Goal: Navigation & Orientation: Find specific page/section

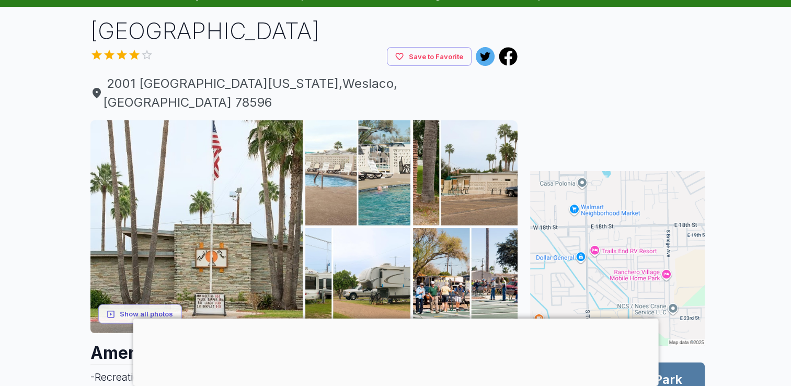
scroll to position [52, 0]
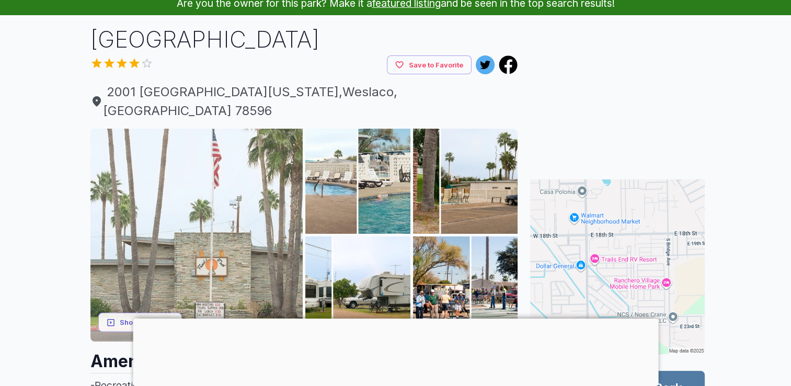
click at [255, 206] on img at bounding box center [196, 235] width 213 height 213
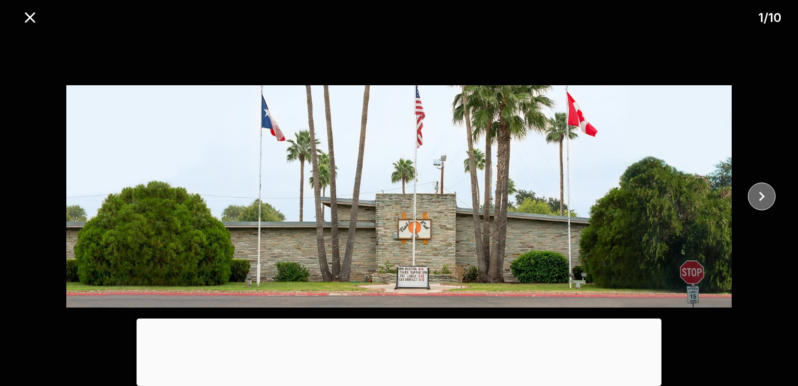
click at [758, 196] on icon "close" at bounding box center [762, 196] width 18 height 18
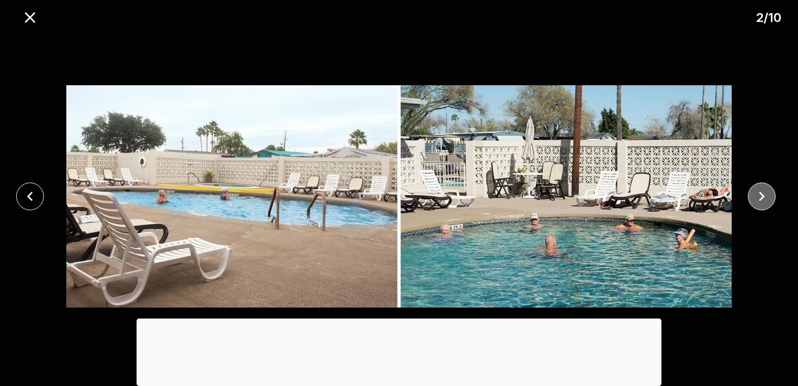
click at [758, 196] on icon "close" at bounding box center [762, 196] width 18 height 18
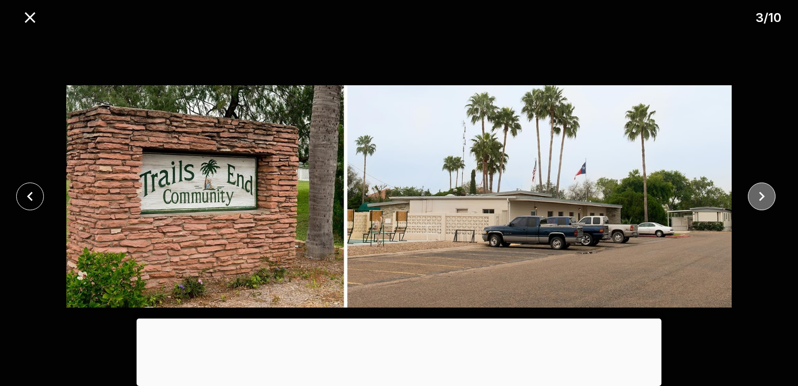
click at [758, 196] on icon "close" at bounding box center [762, 196] width 18 height 18
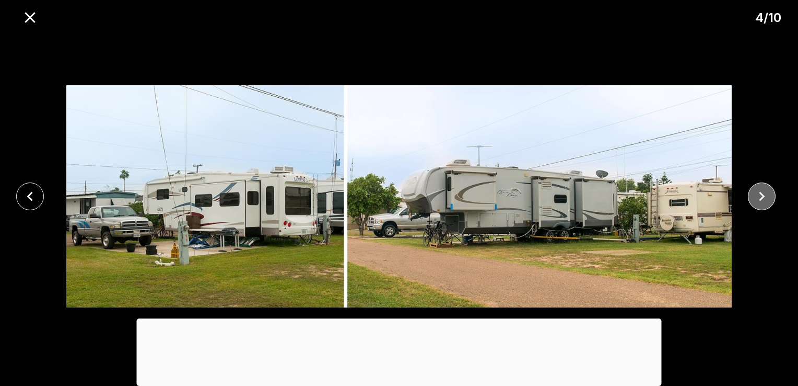
click at [758, 196] on icon "close" at bounding box center [762, 196] width 18 height 18
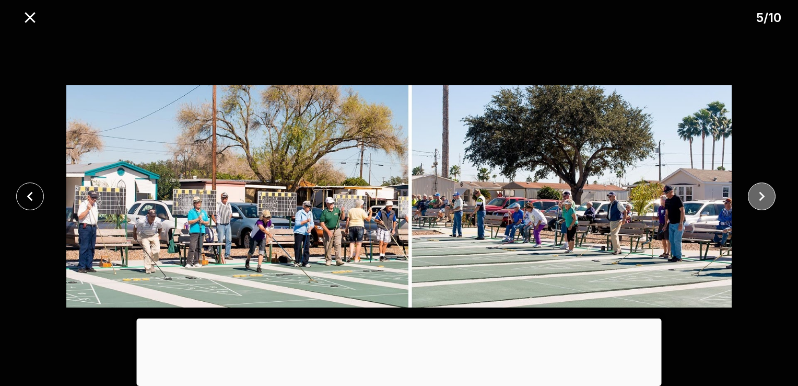
click at [758, 196] on icon "close" at bounding box center [762, 196] width 18 height 18
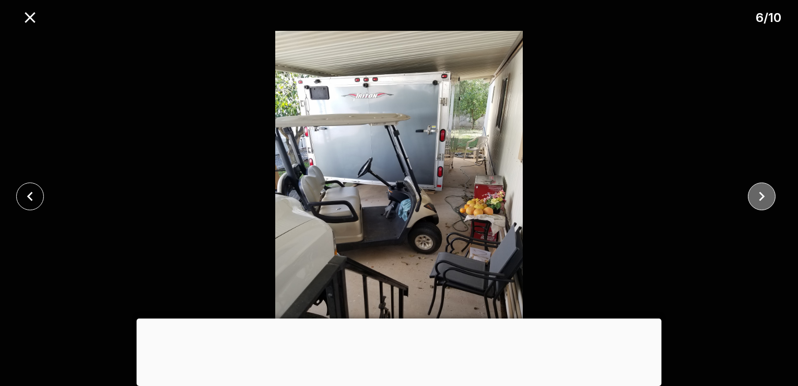
click at [758, 196] on icon "close" at bounding box center [762, 196] width 18 height 18
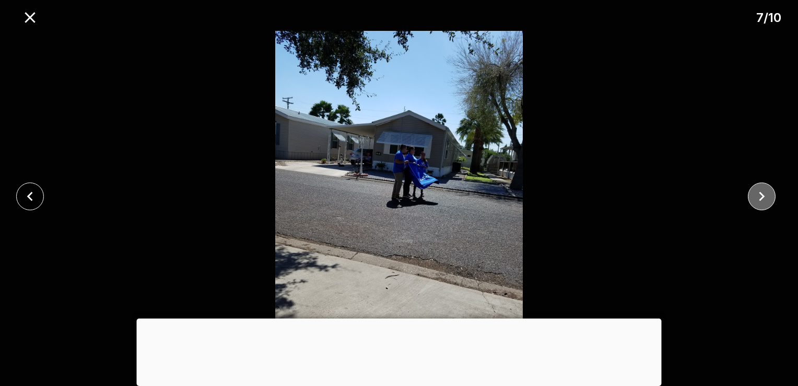
click at [758, 196] on icon "close" at bounding box center [762, 196] width 18 height 18
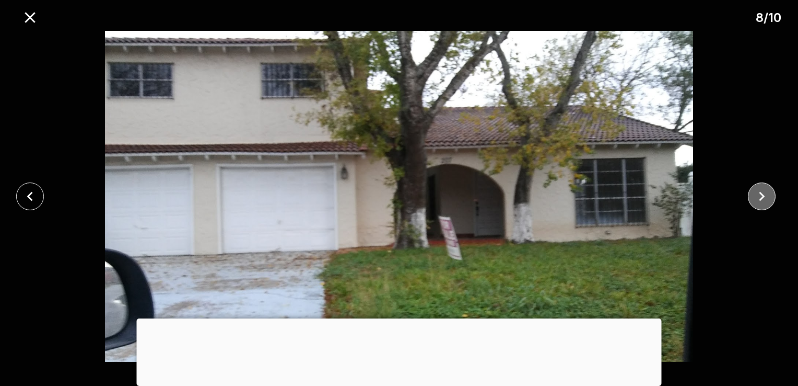
click at [758, 196] on icon "close" at bounding box center [762, 196] width 18 height 18
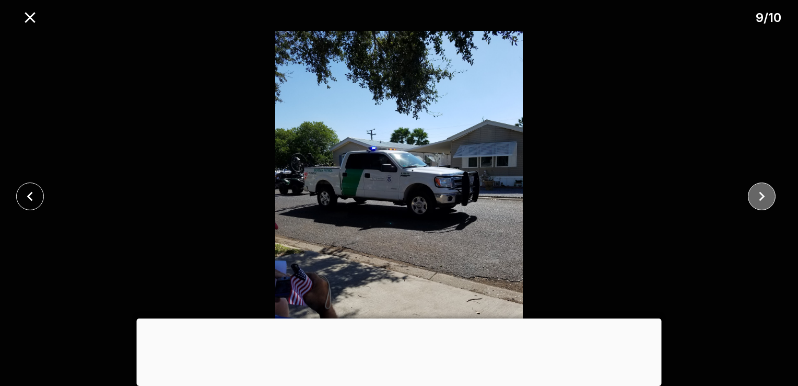
click at [763, 193] on icon "close" at bounding box center [762, 196] width 18 height 18
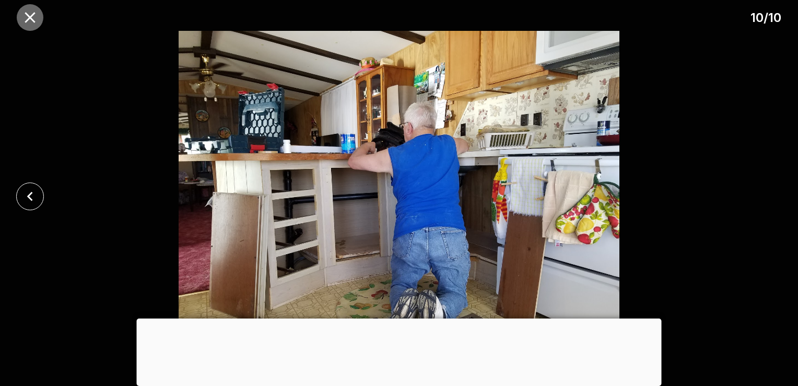
click at [31, 18] on icon "close" at bounding box center [30, 17] width 10 height 10
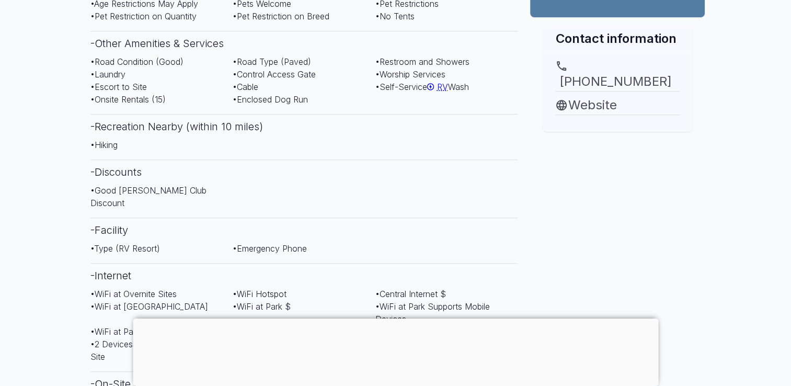
scroll to position [575, 0]
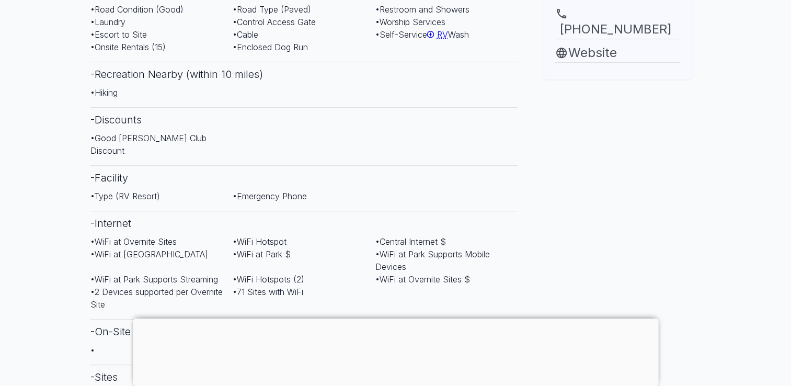
click at [395, 318] on div at bounding box center [395, 318] width 525 height 0
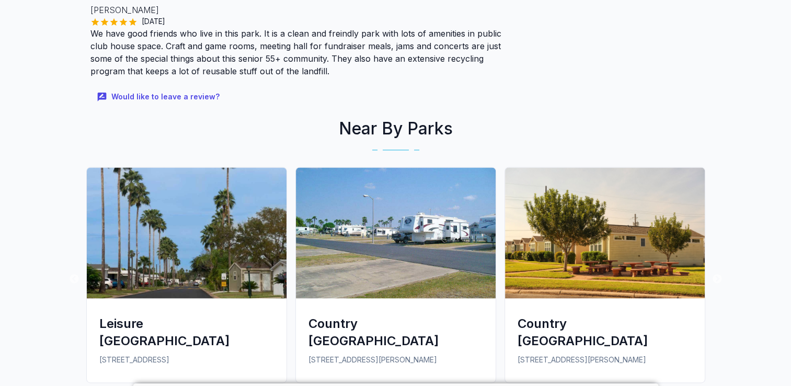
scroll to position [1463, 0]
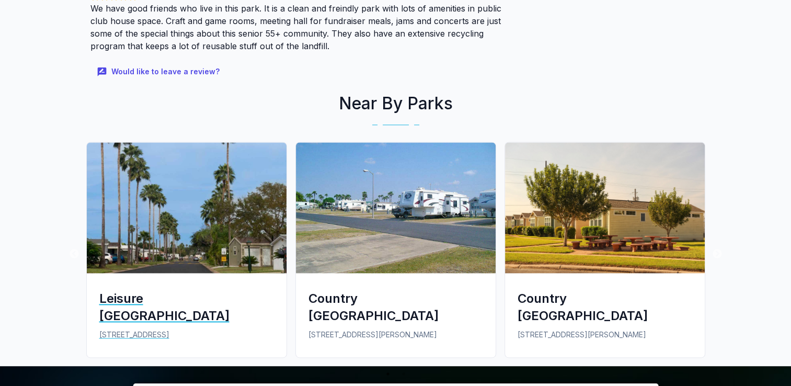
click at [205, 289] on div "Leisure [GEOGRAPHIC_DATA]" at bounding box center [186, 306] width 175 height 34
